Goal: Transaction & Acquisition: Purchase product/service

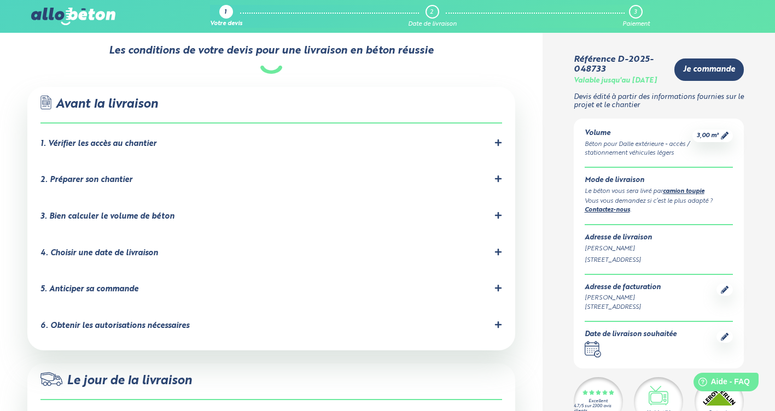
scroll to position [656, 0]
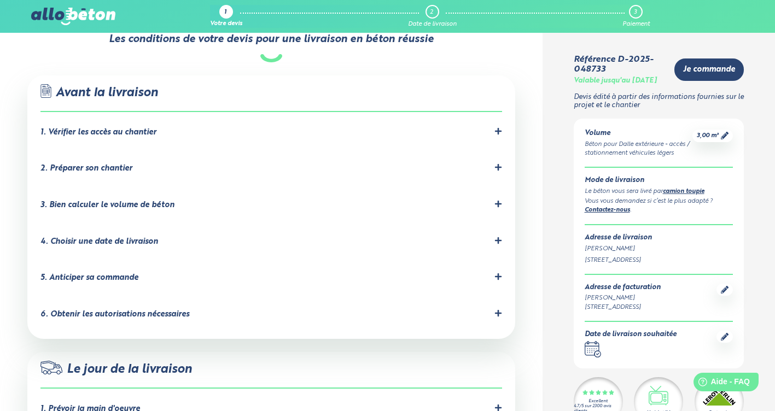
click at [504, 104] on div ".icon-command-a, .icon-command-b { fill: none; stroke: #2b4572; stroke-linejoin…" at bounding box center [271, 207] width 488 height 264
click at [493, 127] on div "1. Vérifier les accès au chantier" at bounding box center [271, 132] width 462 height 10
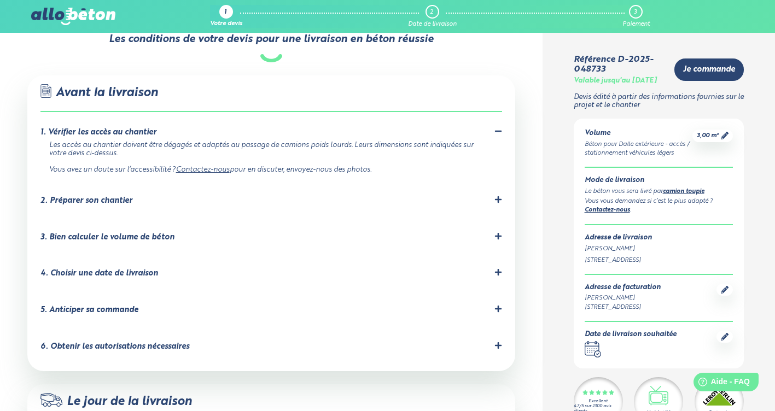
click at [495, 196] on icon at bounding box center [498, 200] width 8 height 8
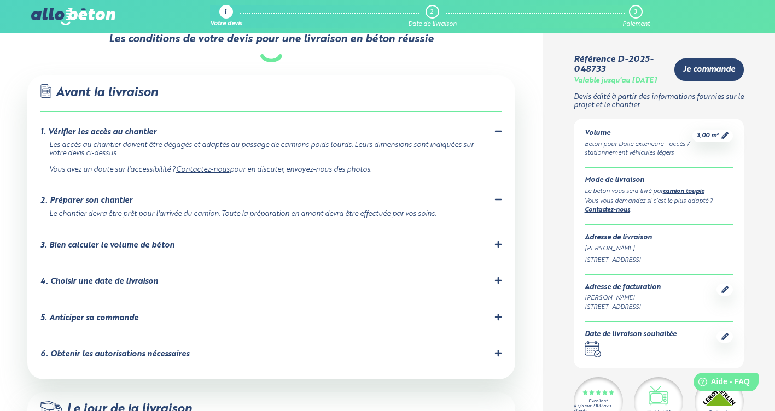
click at [496, 241] on icon at bounding box center [498, 244] width 7 height 7
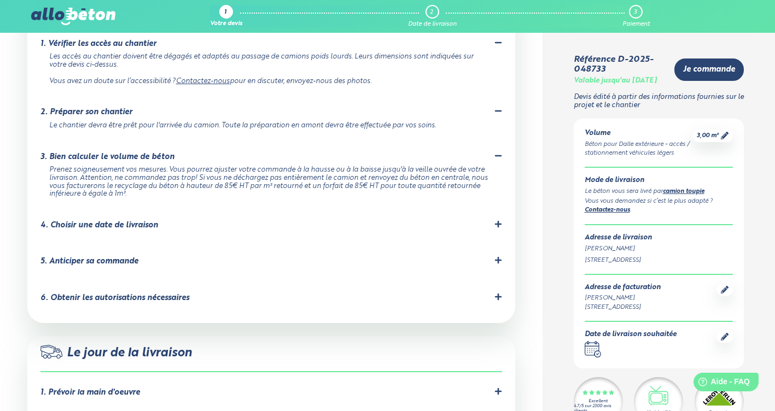
scroll to position [765, 0]
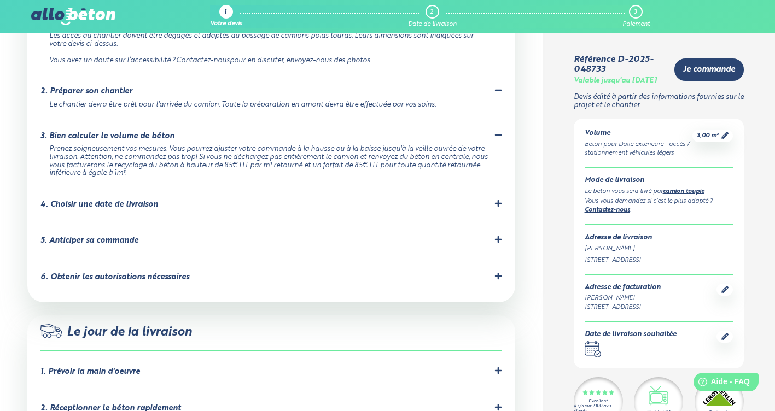
click at [498, 189] on li "4. Choisir une date de livraison Nous livrons de 7h30 à 16h30 départ chantier d…" at bounding box center [271, 207] width 462 height 37
click at [501, 200] on icon at bounding box center [498, 203] width 7 height 7
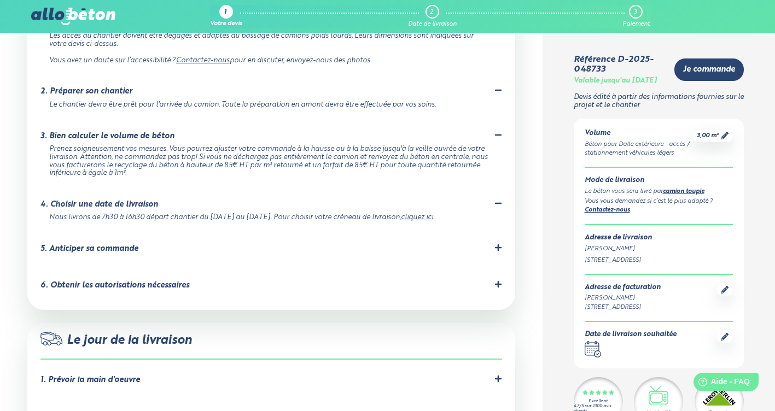
click at [495, 244] on icon at bounding box center [498, 248] width 8 height 8
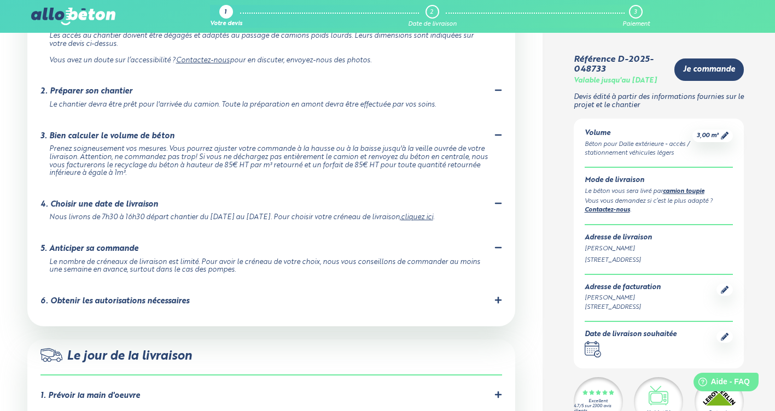
click at [501, 296] on icon at bounding box center [498, 300] width 8 height 8
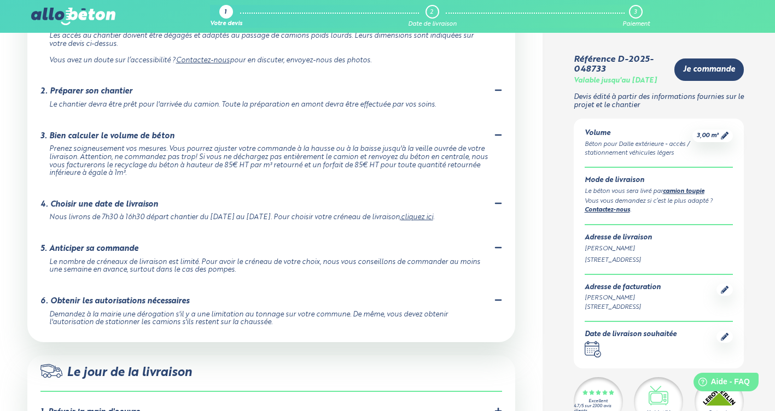
scroll to position [820, 0]
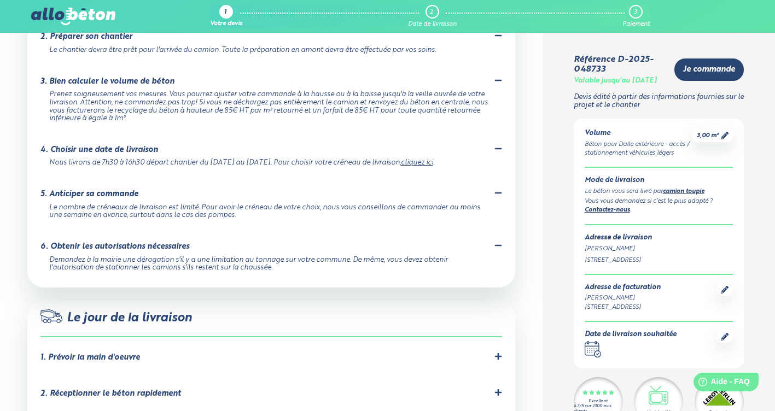
click at [498, 353] on icon at bounding box center [498, 356] width 7 height 7
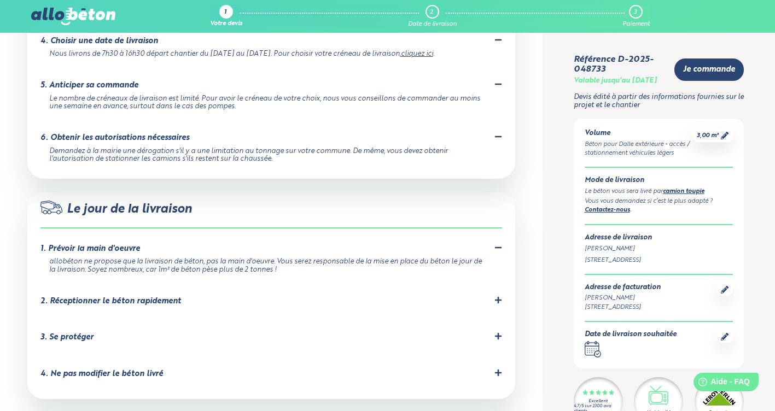
scroll to position [929, 0]
click at [494, 332] on div at bounding box center [498, 337] width 8 height 10
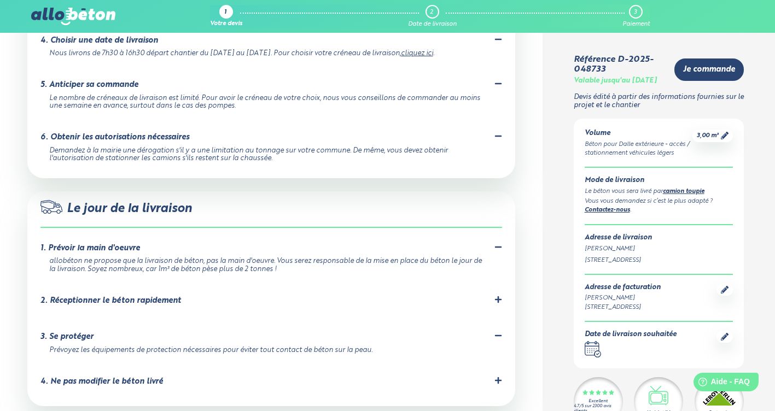
click at [496, 296] on icon at bounding box center [498, 300] width 8 height 8
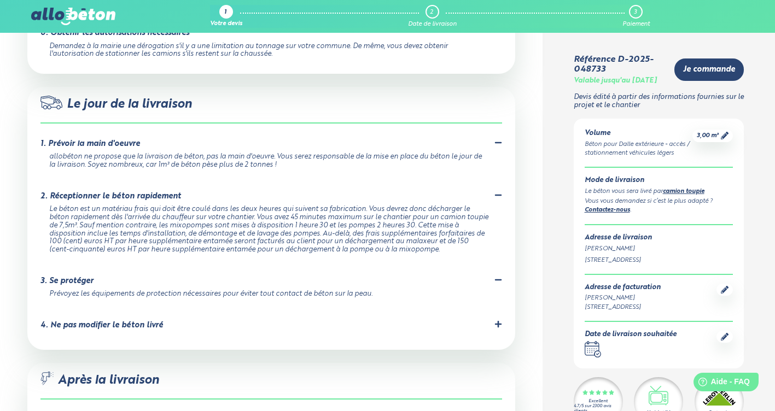
scroll to position [1039, 0]
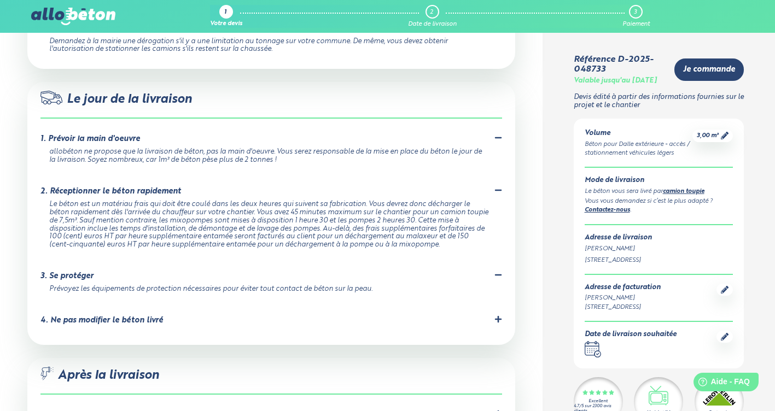
click at [501, 315] on div "4. Ne pas modifier le béton livré Le béton a été formulé précisément en central…" at bounding box center [271, 322] width 462 height 15
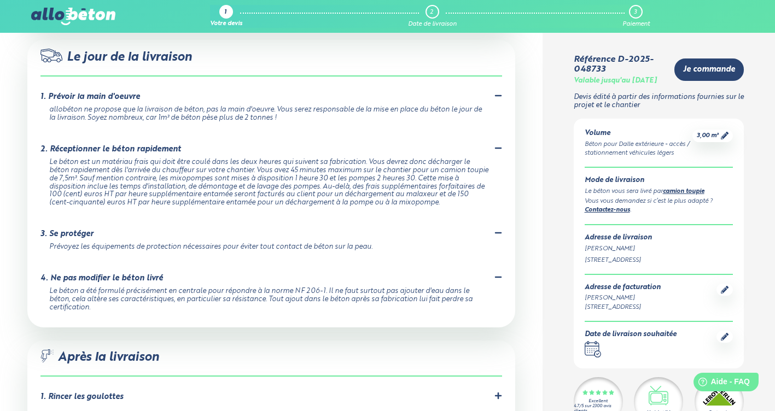
scroll to position [1148, 0]
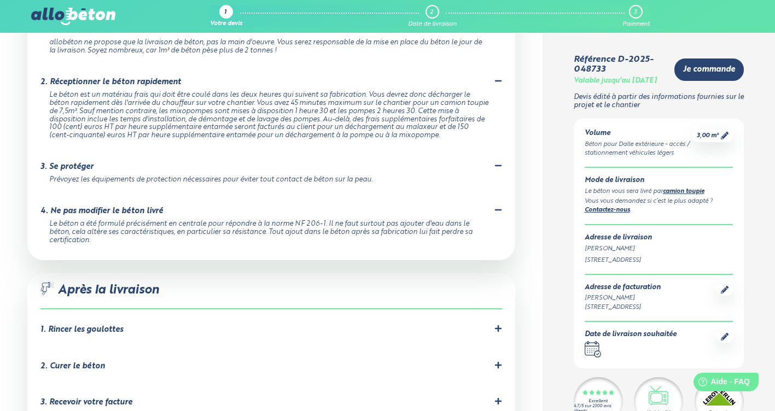
click at [441, 314] on li "1. Rincer les goulottes Le chauffeur devra rincer les goulottes obligatoirement…" at bounding box center [271, 332] width 462 height 37
click at [485, 325] on div "1. Rincer les goulottes" at bounding box center [271, 330] width 462 height 10
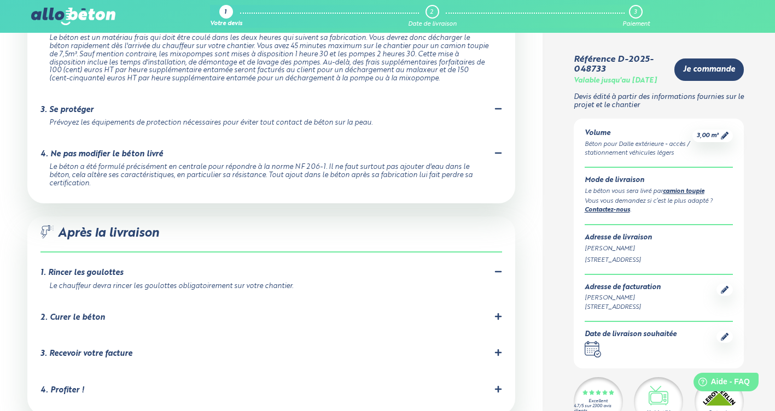
scroll to position [1257, 0]
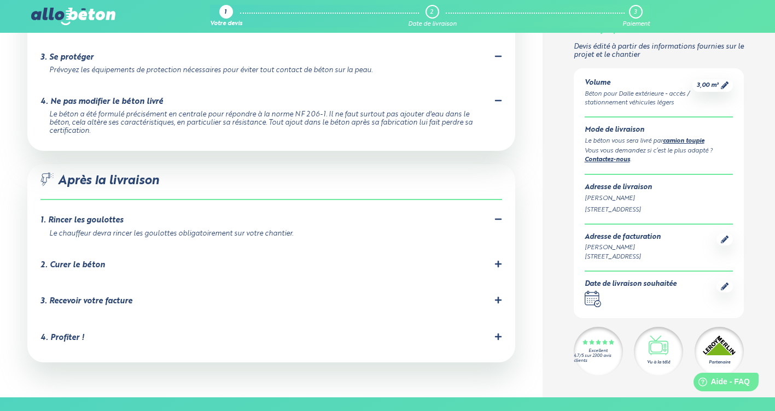
click at [423, 260] on div "2. Curer le béton C'est important pour éviter les fissures dues à un séchage tr…" at bounding box center [271, 267] width 462 height 15
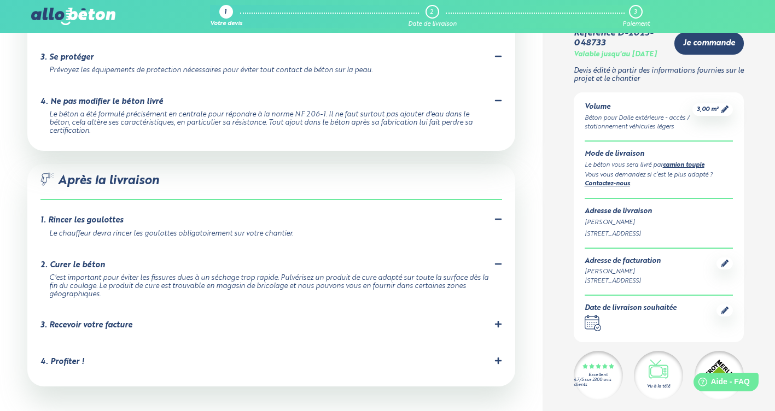
click at [477, 320] on div "3. Recevoir votre facture Votre facture sera envoyée automatiquement par mail l…" at bounding box center [271, 327] width 462 height 15
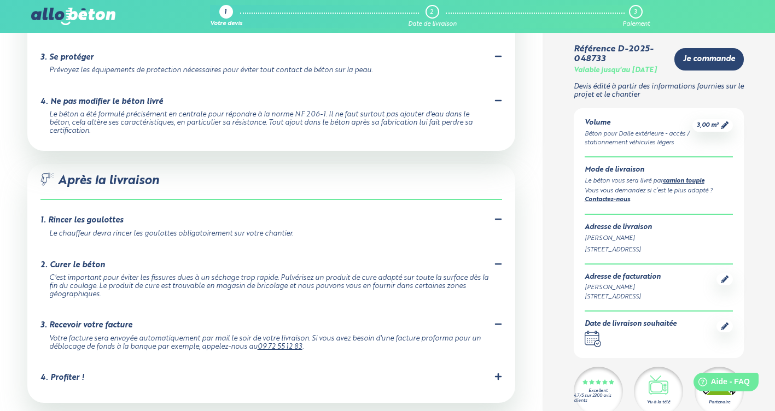
click at [437, 373] on div "4. Profiter !" at bounding box center [271, 378] width 462 height 10
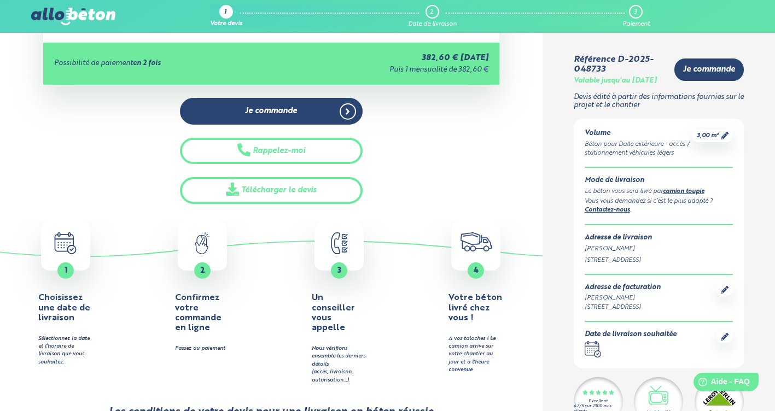
scroll to position [74, 0]
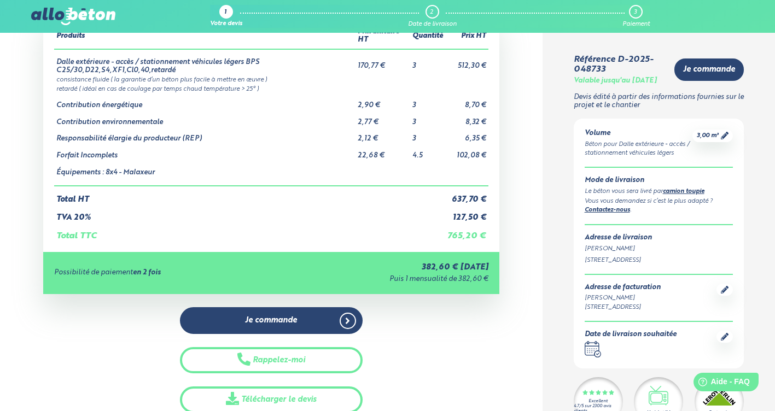
click at [446, 346] on div "Je commande Rappelez-moi Télécharger le devis" at bounding box center [270, 360] width 455 height 106
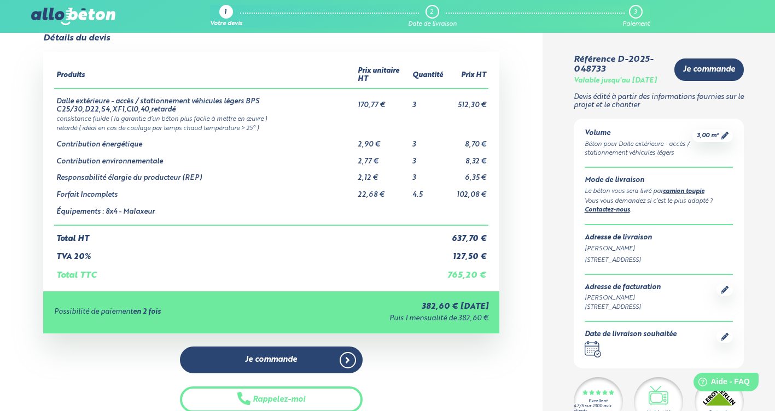
scroll to position [0, 0]
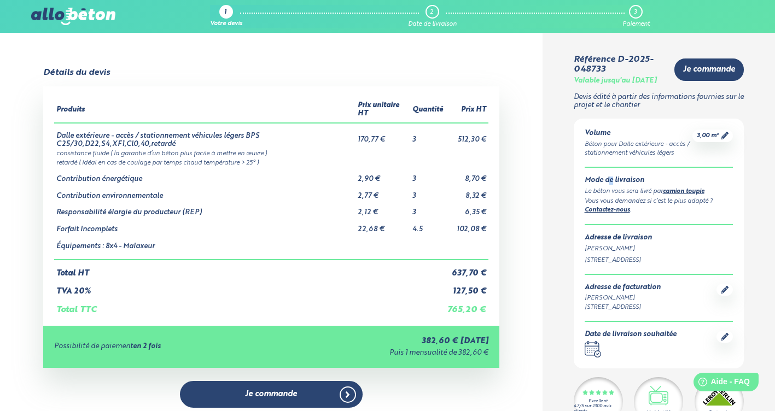
click at [611, 176] on div "Volume Béton pour Dalle extérieure - accès / stationnement véhicules légers 3,0…" at bounding box center [659, 244] width 171 height 250
drag, startPoint x: 124, startPoint y: 17, endPoint x: 71, endPoint y: 16, distance: 53.6
click at [71, 16] on div "1 Votre devis 2 Date de livraison 3 Paiement 09 72 55 12 83 Conseils et Appel G…" at bounding box center [387, 16] width 775 height 33
drag, startPoint x: 71, startPoint y: 16, endPoint x: 165, endPoint y: 64, distance: 106.1
